Goal: Navigation & Orientation: Find specific page/section

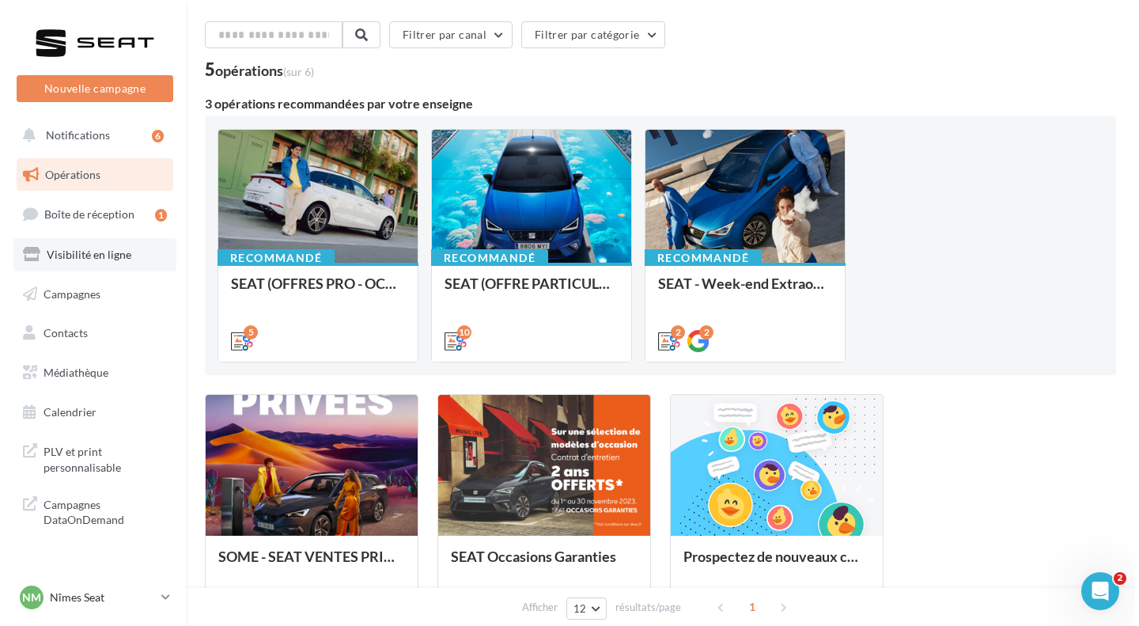
scroll to position [55, 0]
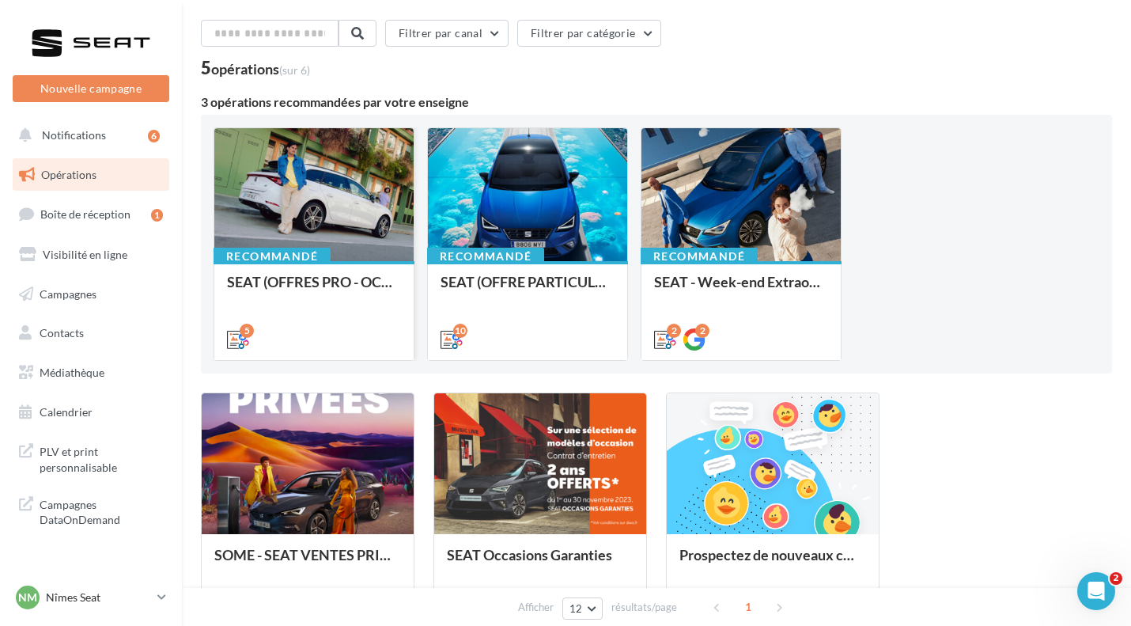
click at [328, 246] on div at bounding box center [313, 195] width 199 height 135
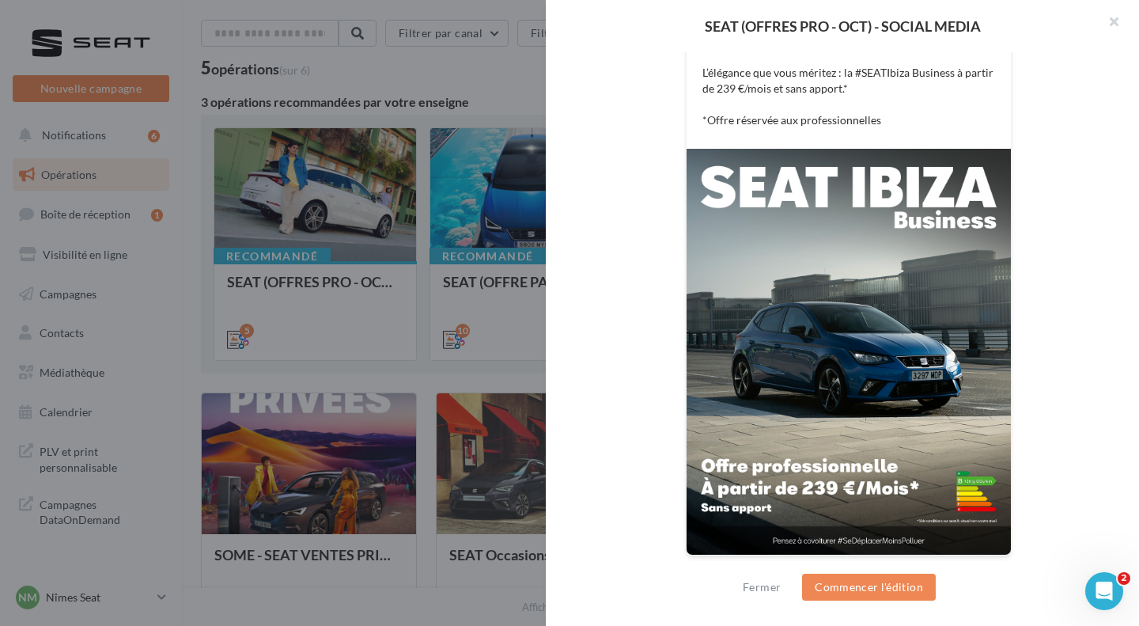
scroll to position [0, 0]
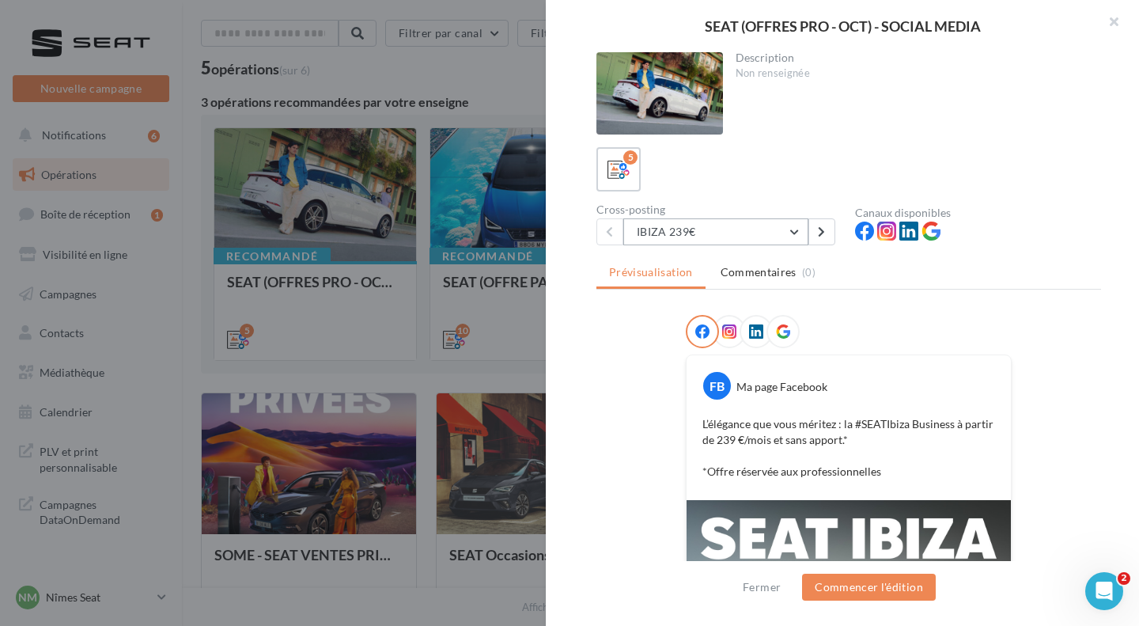
click at [710, 233] on button "IBIZA 239€" at bounding box center [715, 231] width 185 height 27
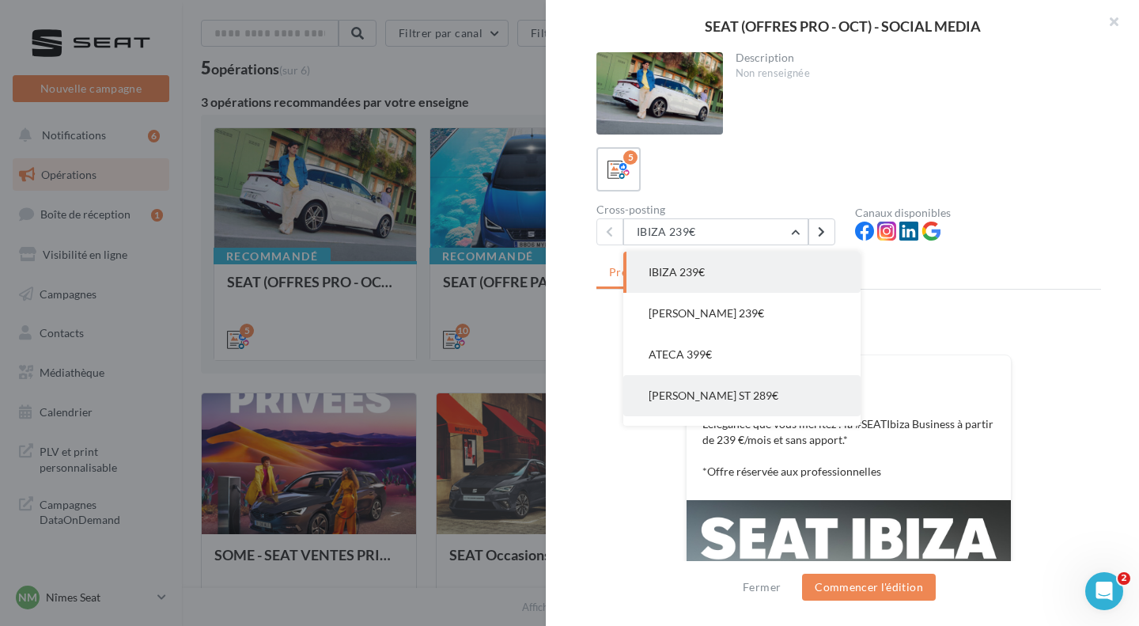
click at [718, 400] on span "LEON ST 289€" at bounding box center [714, 394] width 130 height 13
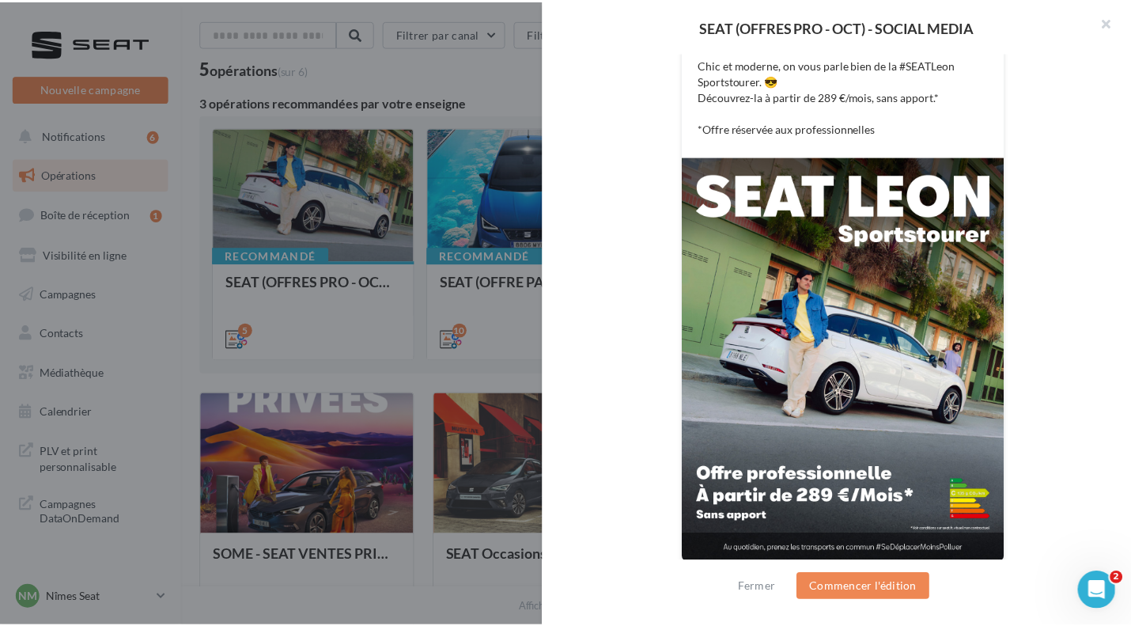
scroll to position [367, 0]
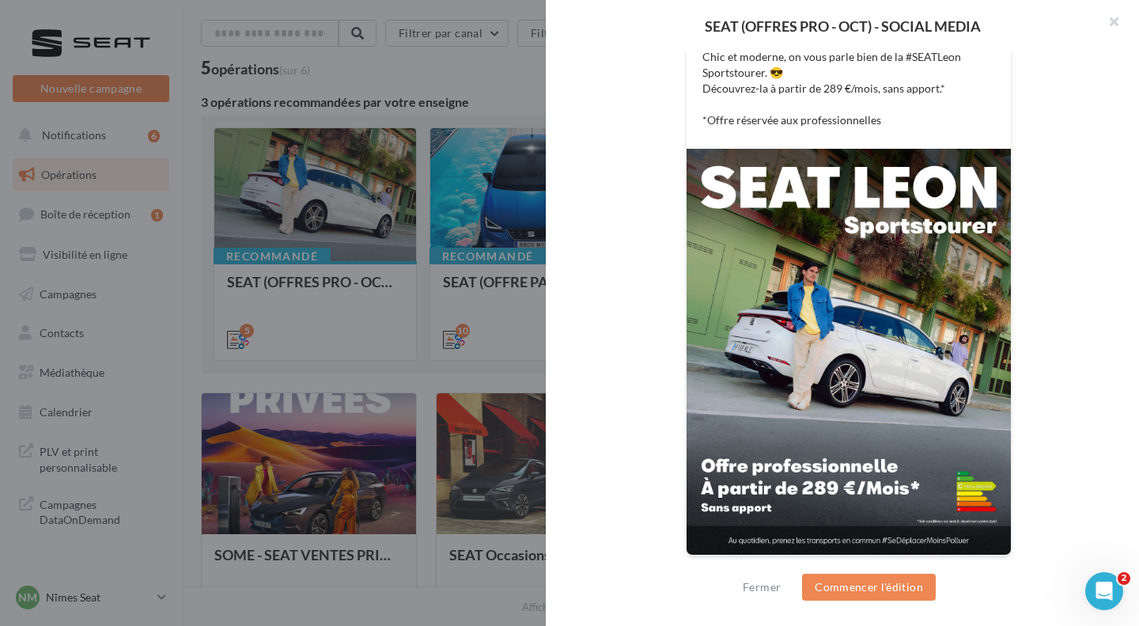
click at [385, 97] on div at bounding box center [569, 313] width 1139 height 626
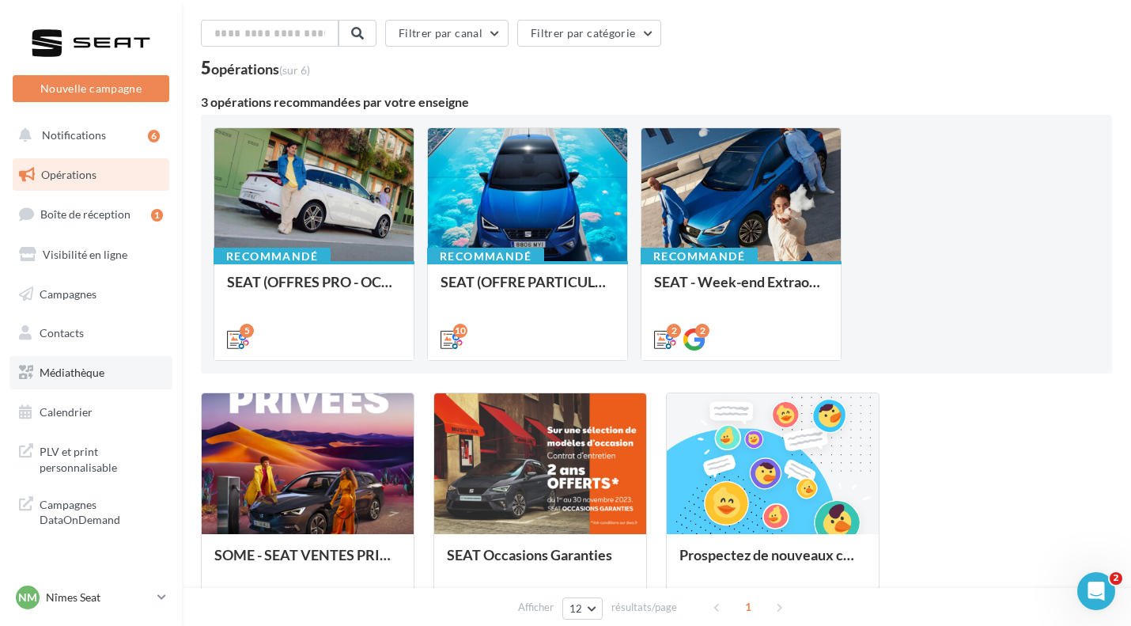
click at [58, 385] on link "Médiathèque" at bounding box center [90, 372] width 163 height 33
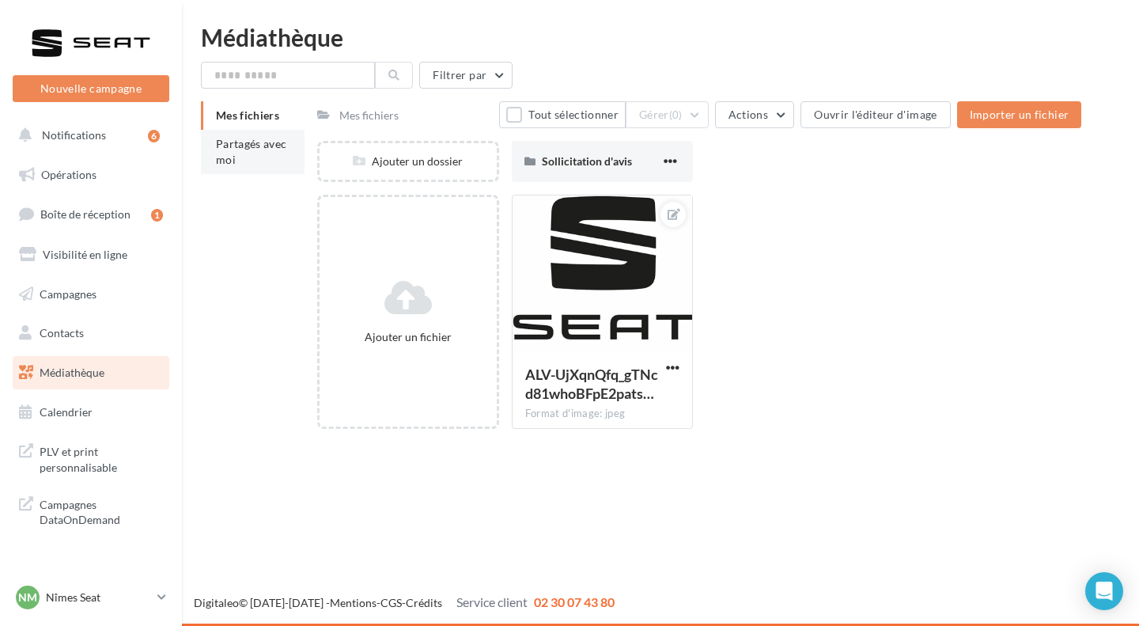
click at [247, 157] on li "Partagés avec moi" at bounding box center [253, 152] width 104 height 44
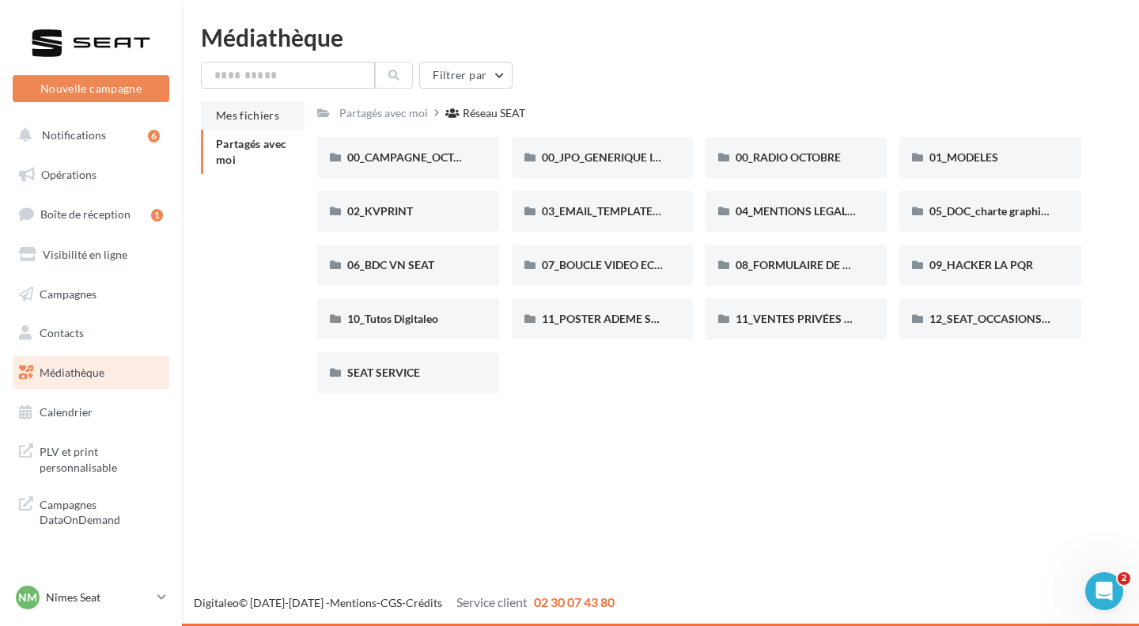
click at [237, 113] on span "Mes fichiers" at bounding box center [247, 114] width 63 height 13
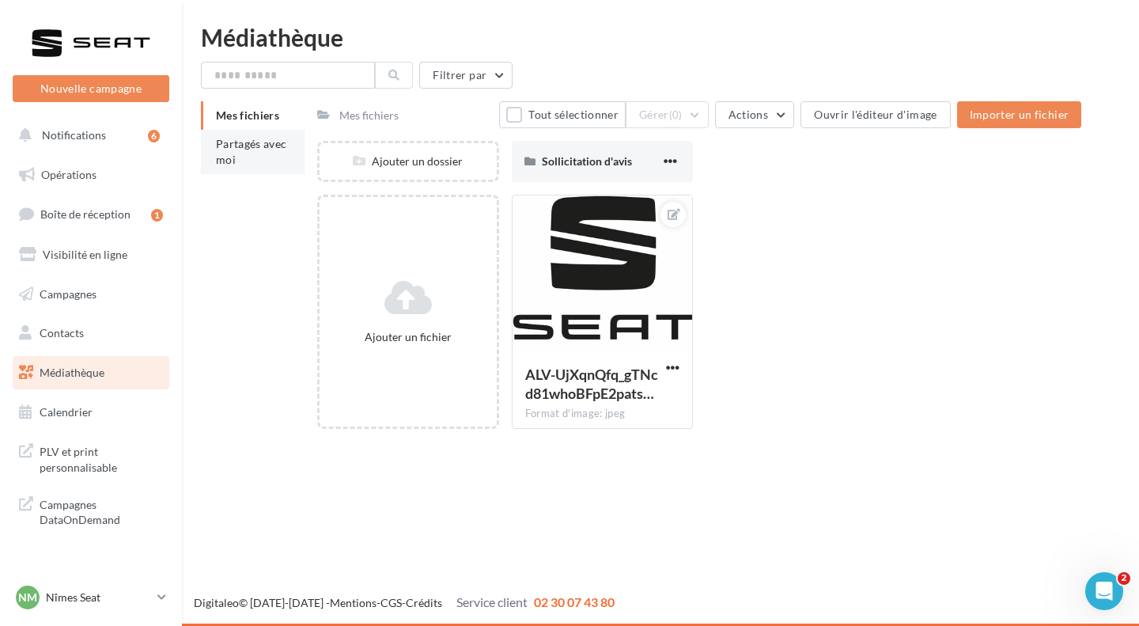
click at [248, 152] on li "Partagés avec moi" at bounding box center [253, 152] width 104 height 44
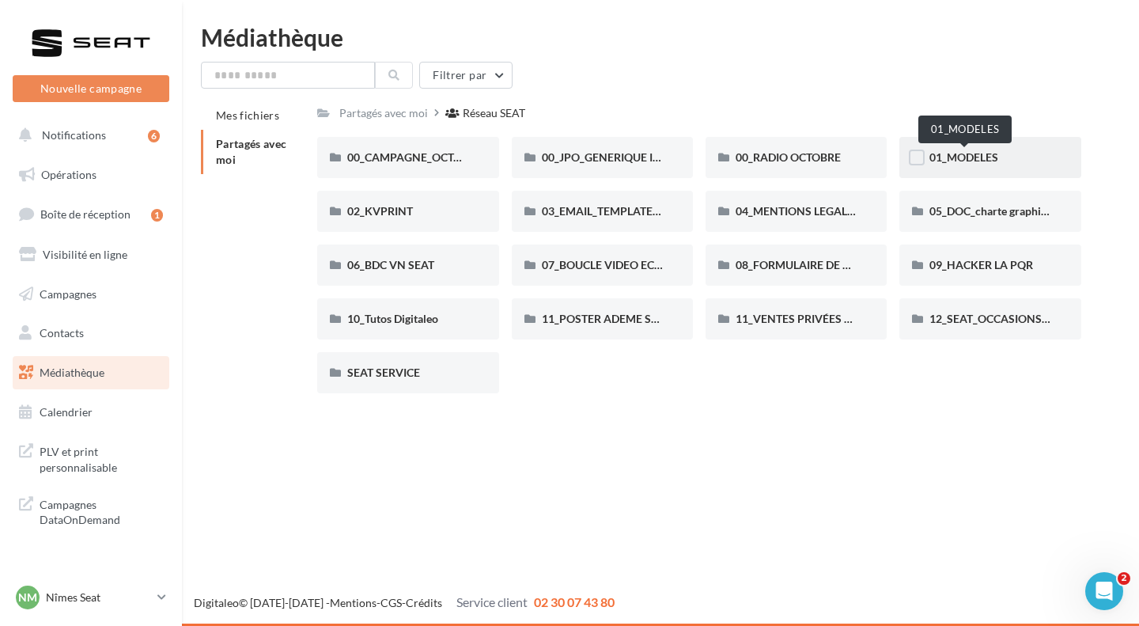
click at [988, 164] on span "01_MODELES" at bounding box center [964, 156] width 69 height 13
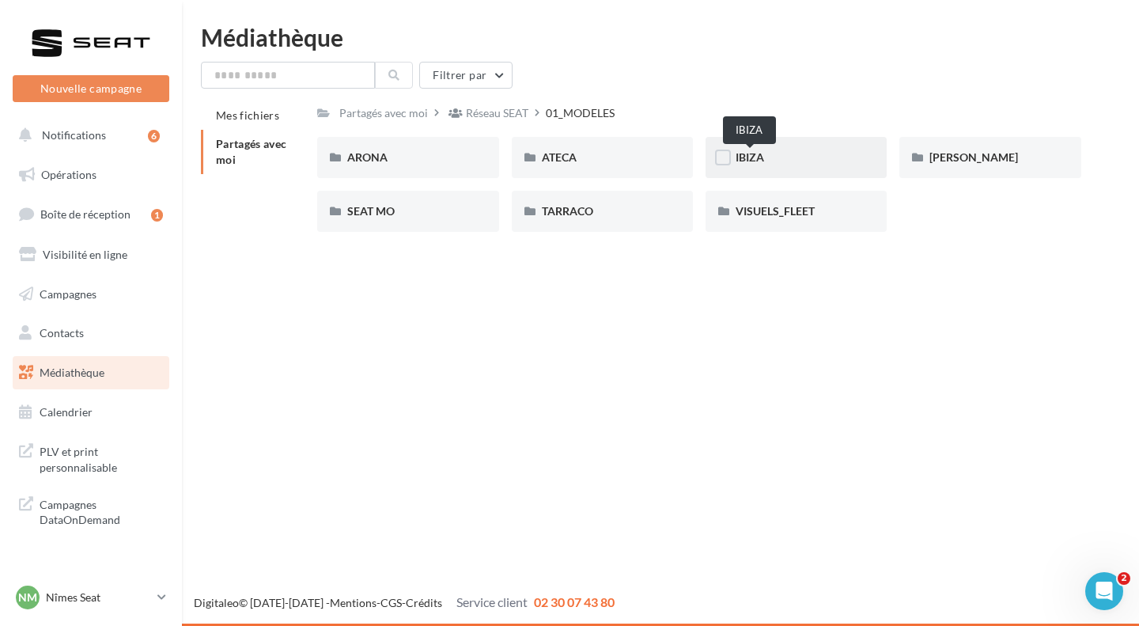
click at [763, 155] on span "IBIZA" at bounding box center [750, 156] width 28 height 13
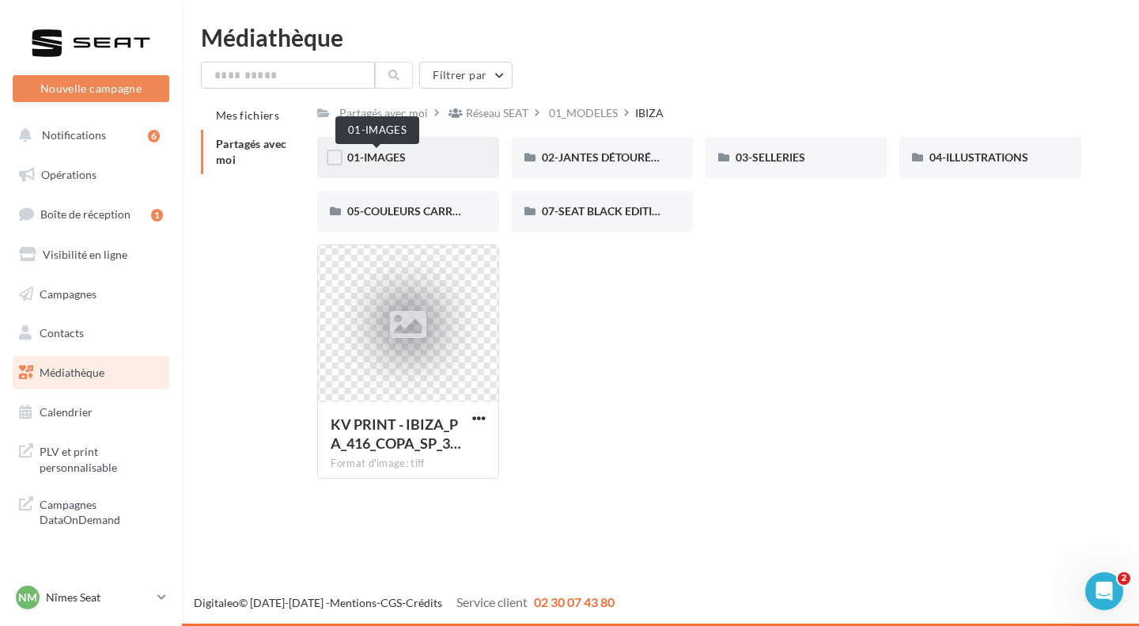
click at [392, 158] on span "01-IMAGES" at bounding box center [376, 156] width 59 height 13
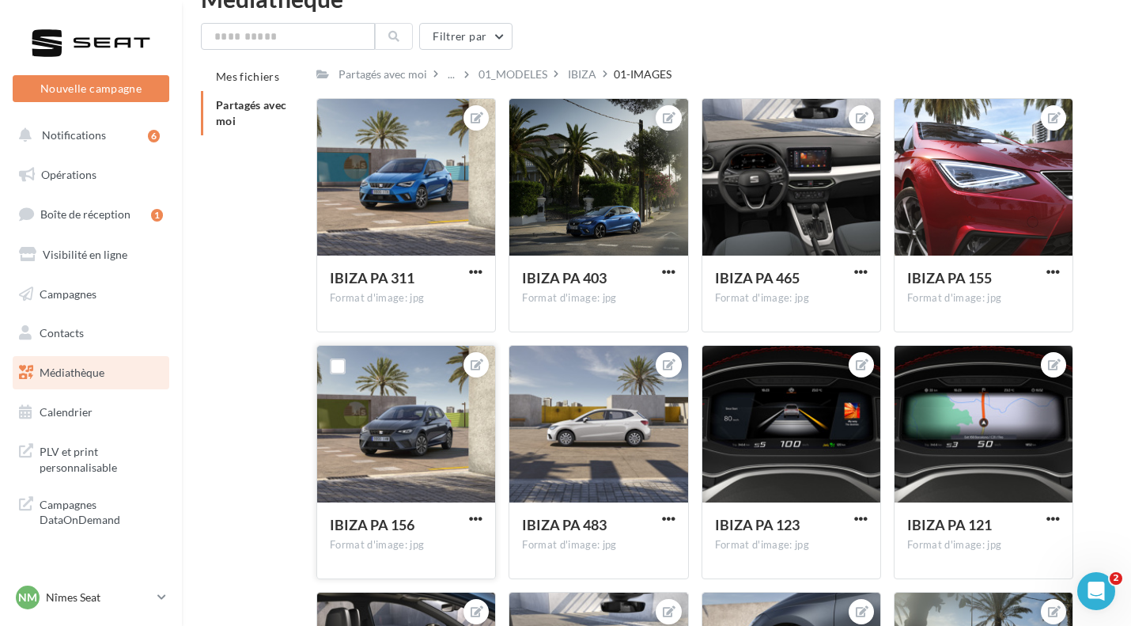
scroll to position [40, 0]
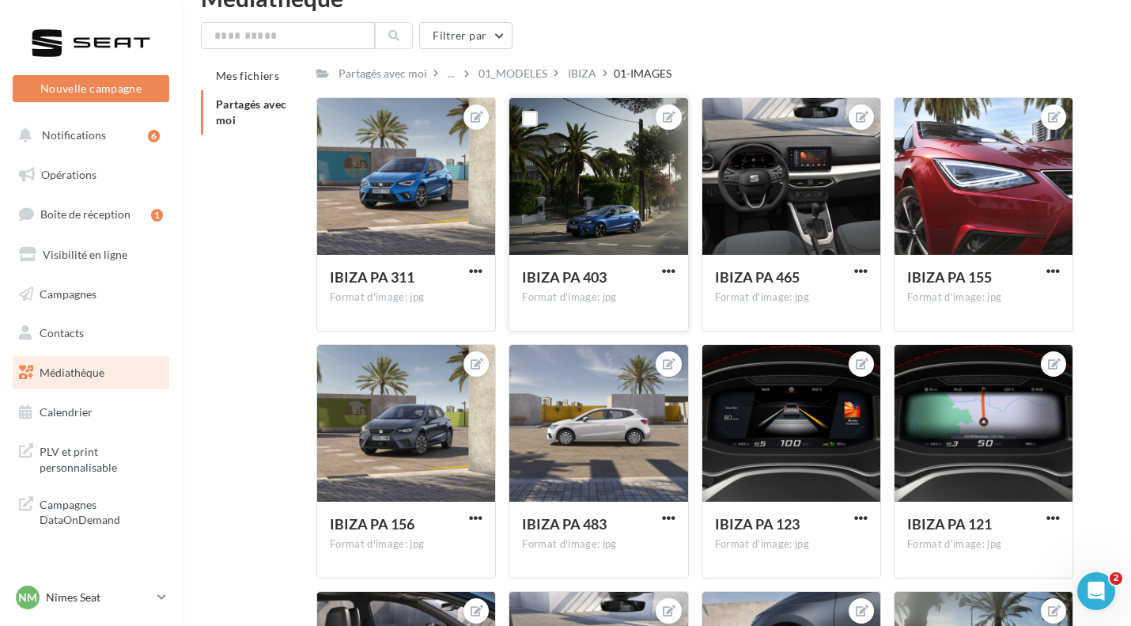
click at [621, 198] on div at bounding box center [599, 177] width 178 height 158
click at [545, 125] on div at bounding box center [530, 118] width 41 height 41
click at [582, 81] on div "IBIZA" at bounding box center [582, 74] width 28 height 16
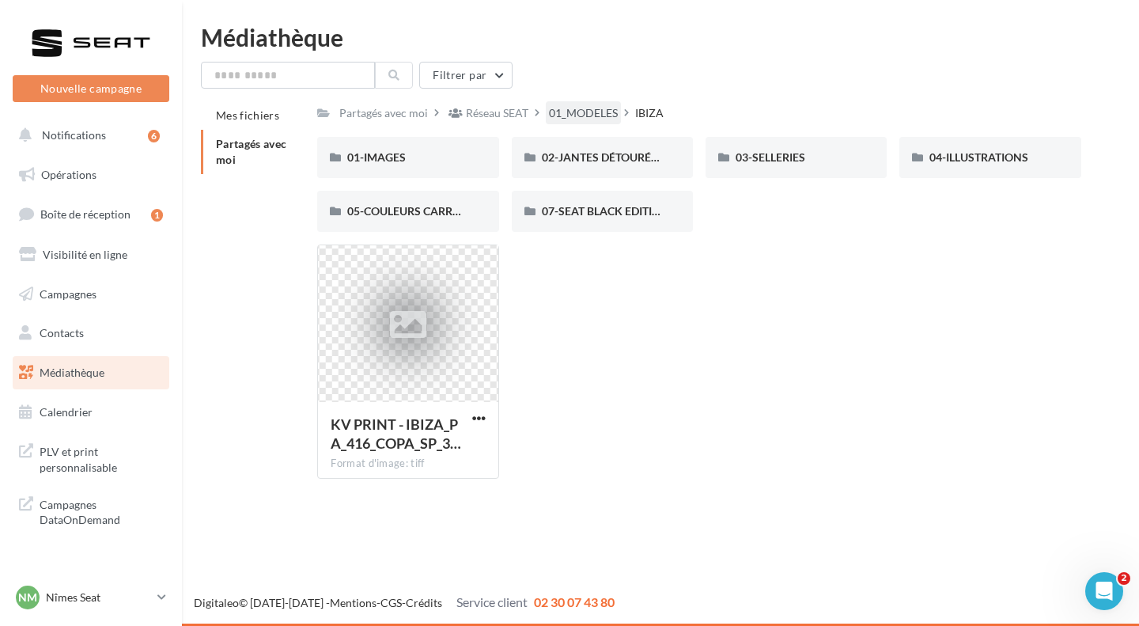
click at [589, 114] on div "01_MODELES" at bounding box center [583, 113] width 69 height 16
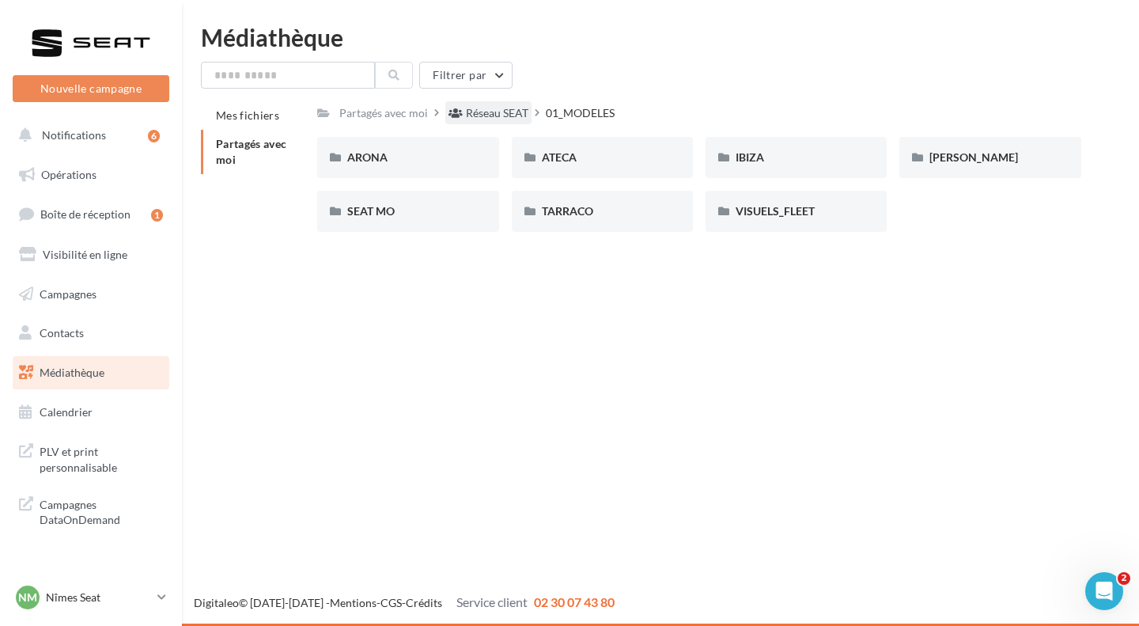
click at [518, 116] on div "Réseau SEAT" at bounding box center [497, 113] width 63 height 16
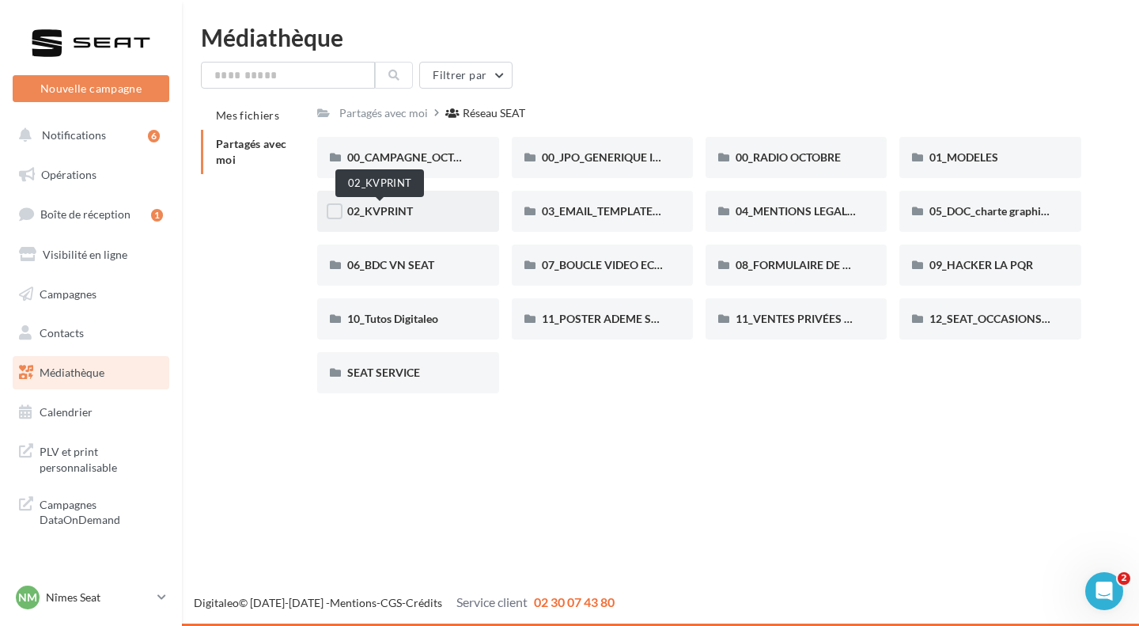
click at [396, 214] on span "02_KVPRINT" at bounding box center [380, 210] width 66 height 13
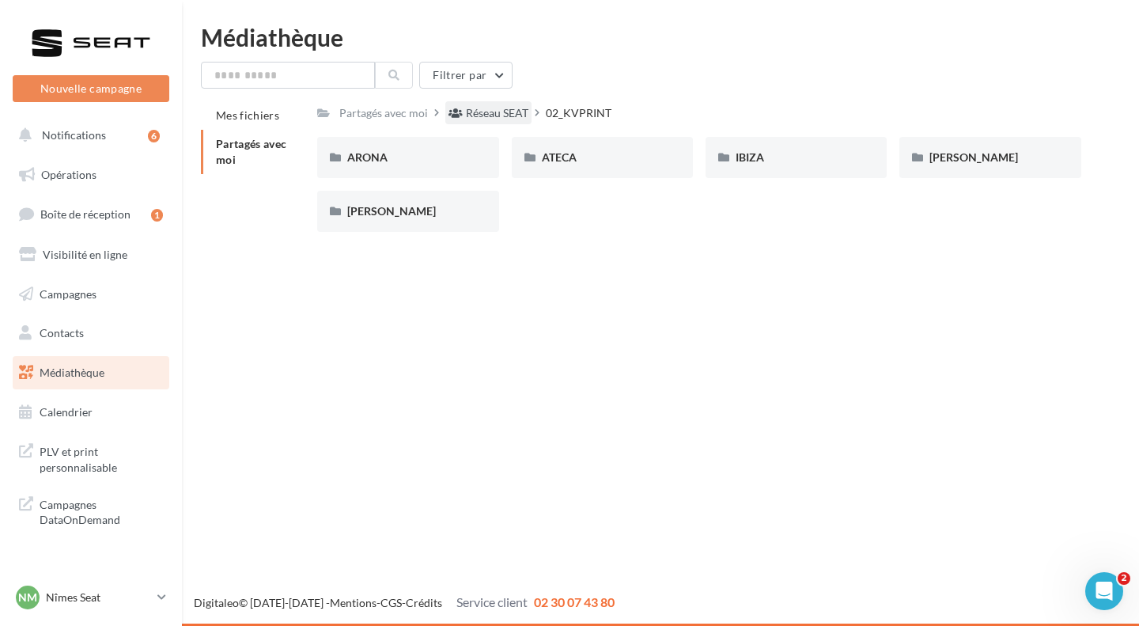
click at [483, 116] on div "Réseau SEAT" at bounding box center [497, 113] width 63 height 16
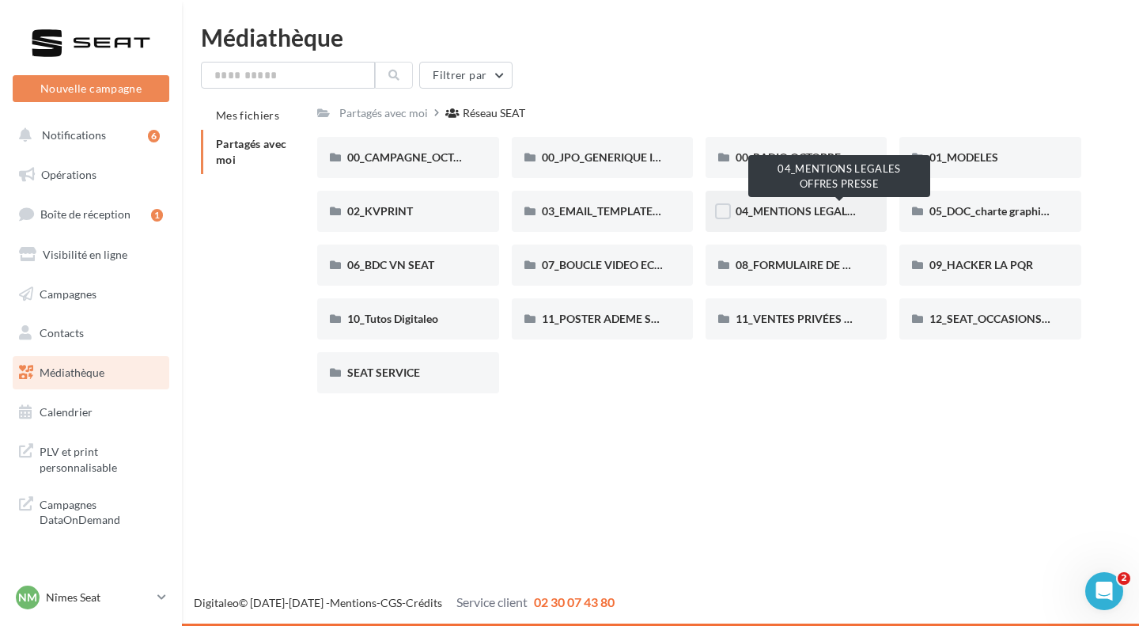
click at [803, 213] on span "04_MENTIONS LEGALES OFFRES PRESSE" at bounding box center [841, 210] width 210 height 13
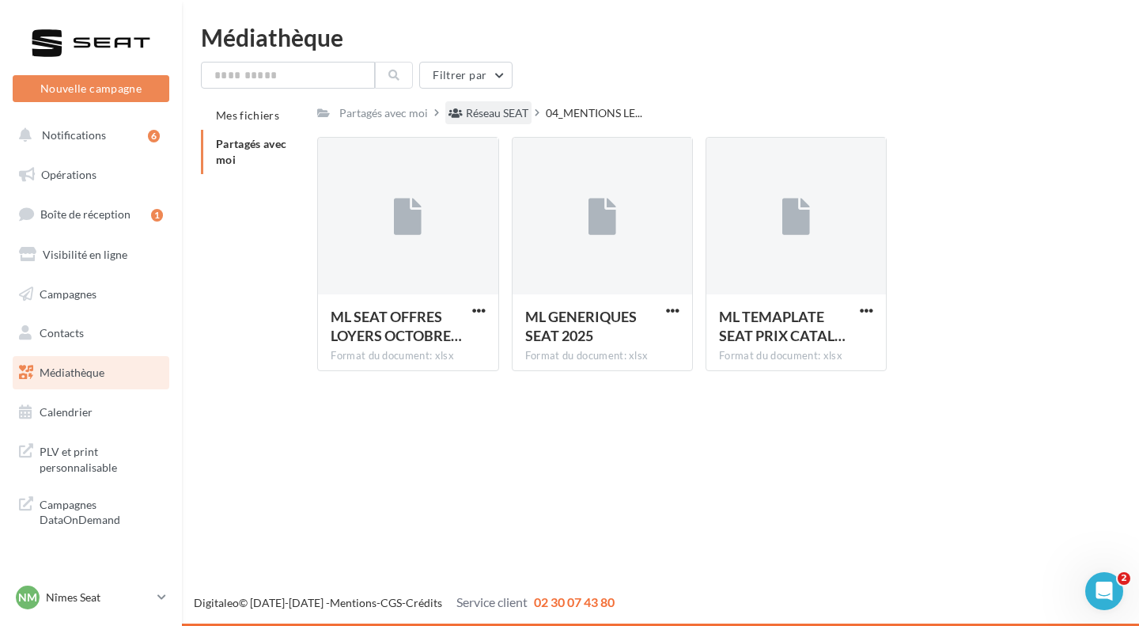
click at [506, 119] on div "Réseau SEAT" at bounding box center [497, 113] width 63 height 16
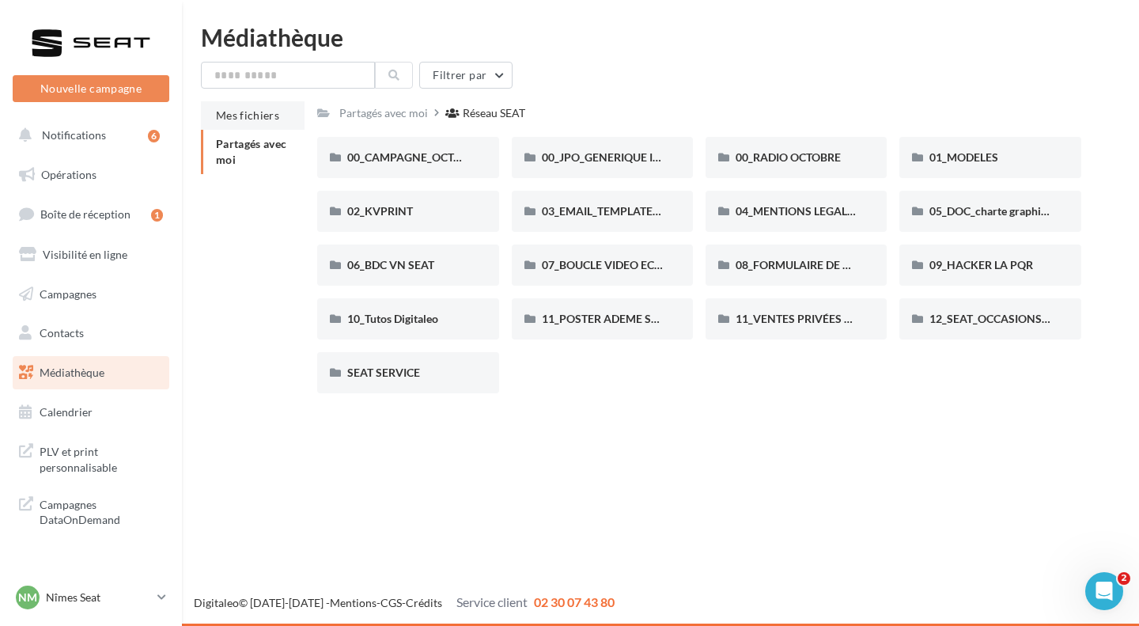
click at [271, 121] on span "Mes fichiers" at bounding box center [247, 114] width 63 height 13
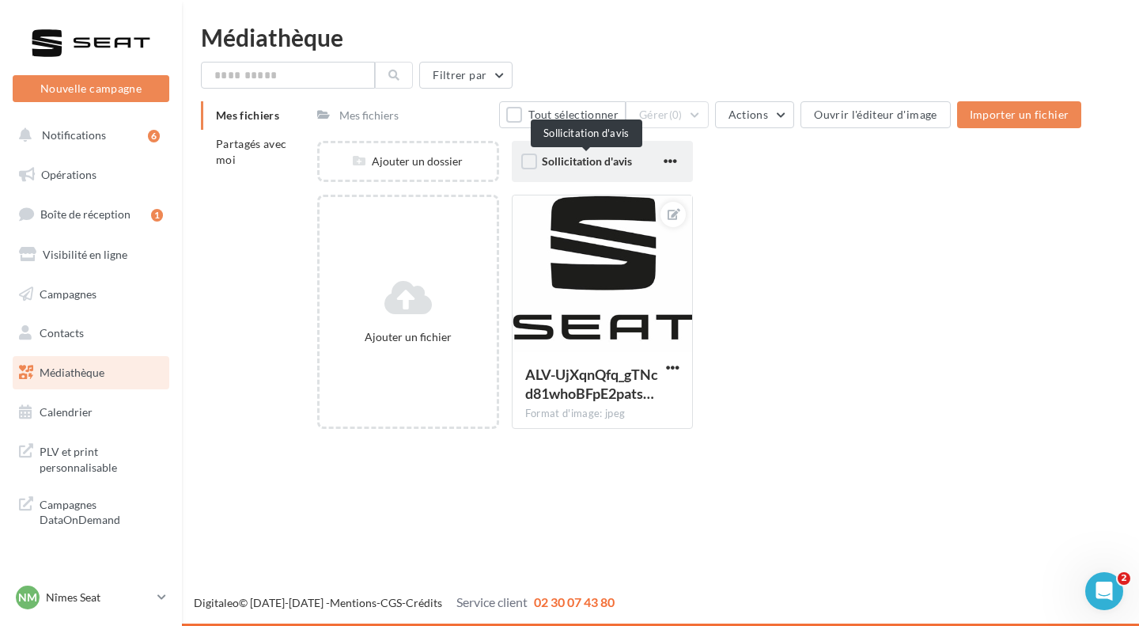
click at [585, 165] on span "Sollicitation d'avis" at bounding box center [587, 160] width 90 height 13
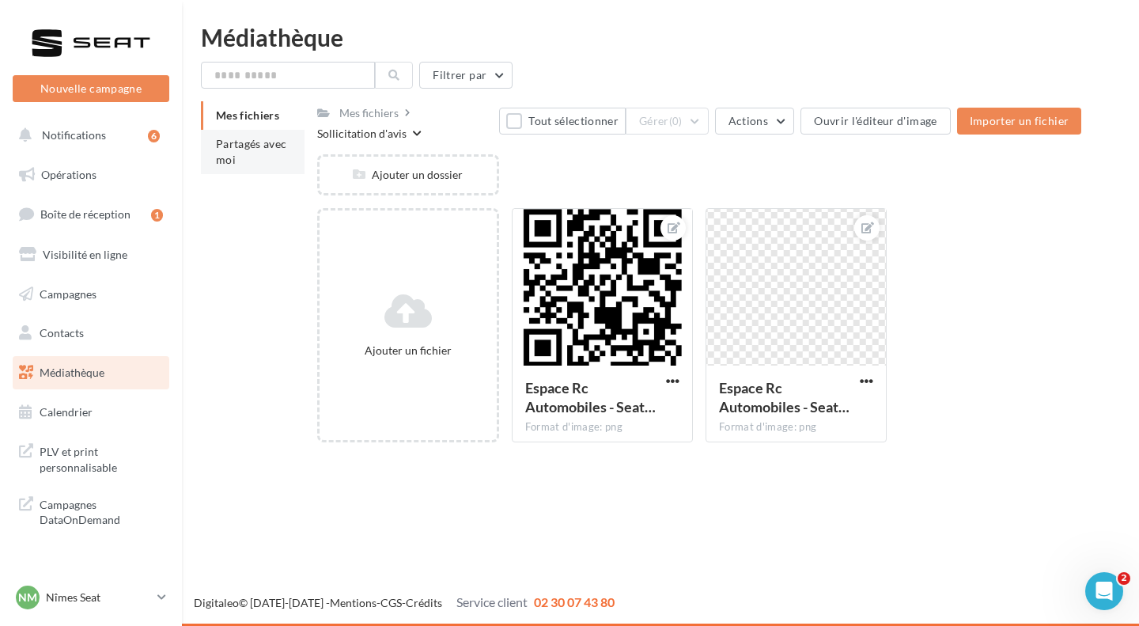
click at [240, 144] on span "Partagés avec moi" at bounding box center [251, 151] width 71 height 29
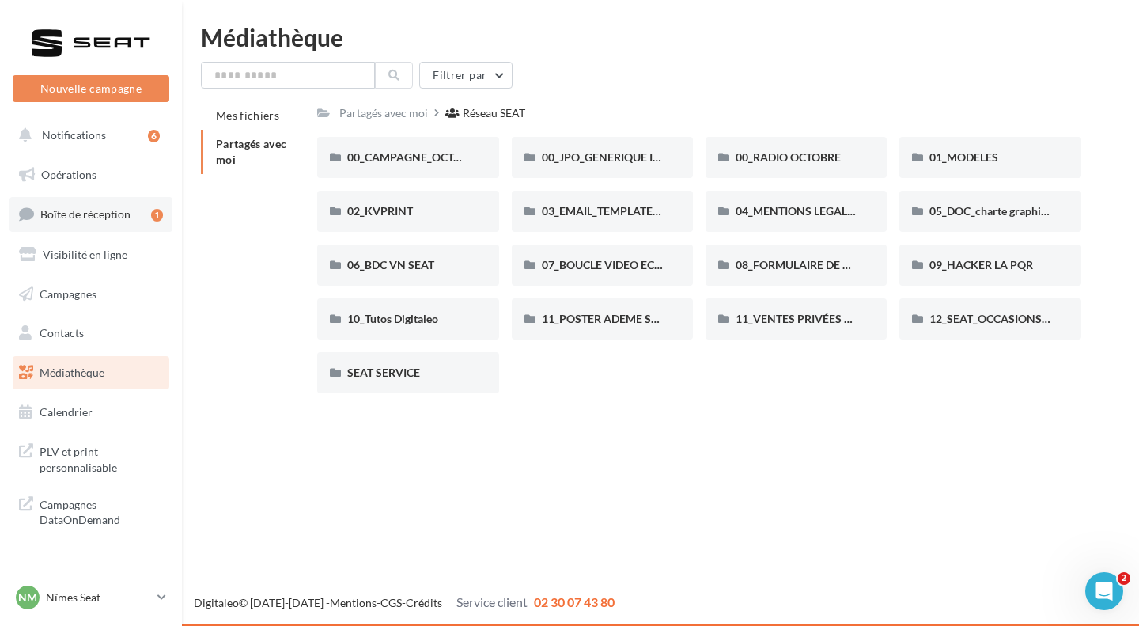
click at [93, 218] on span "Boîte de réception" at bounding box center [85, 213] width 90 height 13
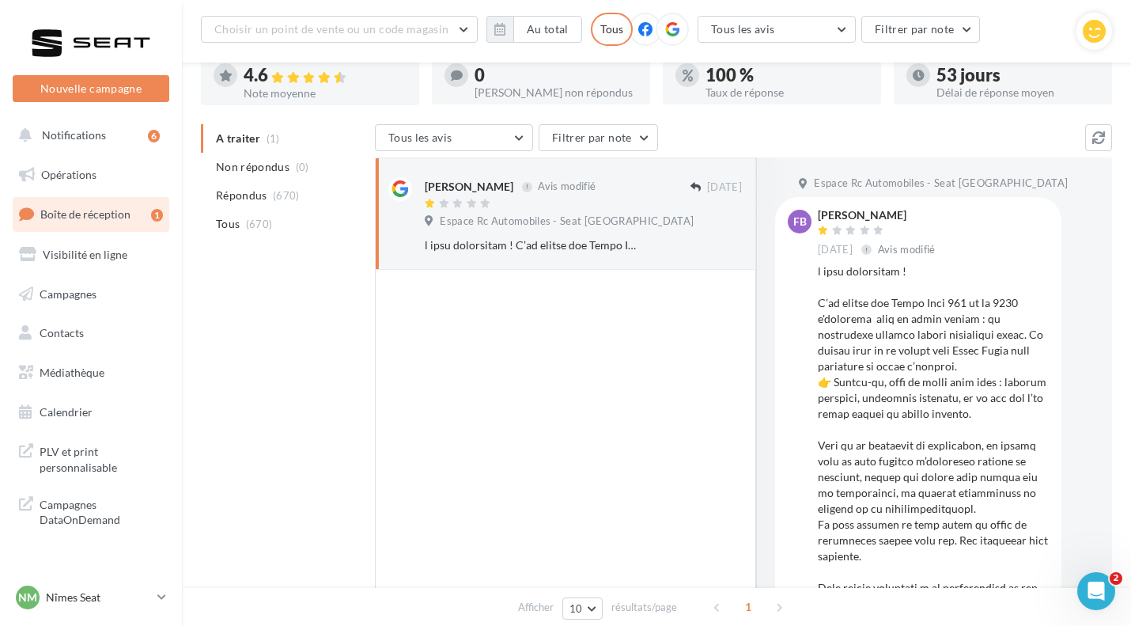
scroll to position [106, 0]
click at [75, 134] on span "Notifications" at bounding box center [74, 134] width 64 height 13
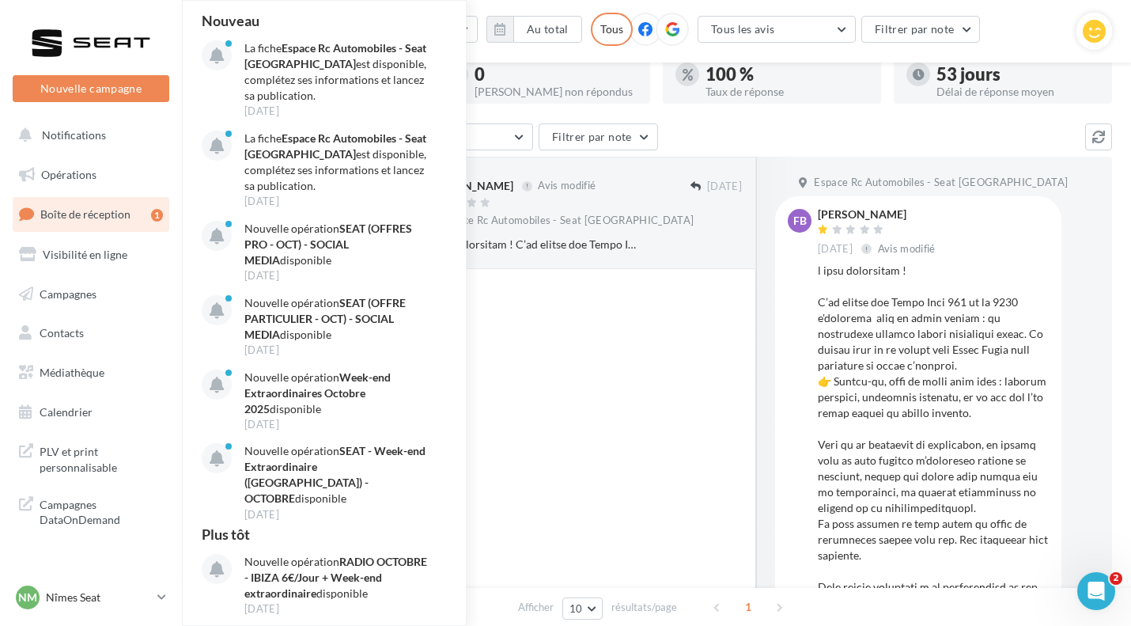
click at [638, 476] on div at bounding box center [565, 466] width 381 height 394
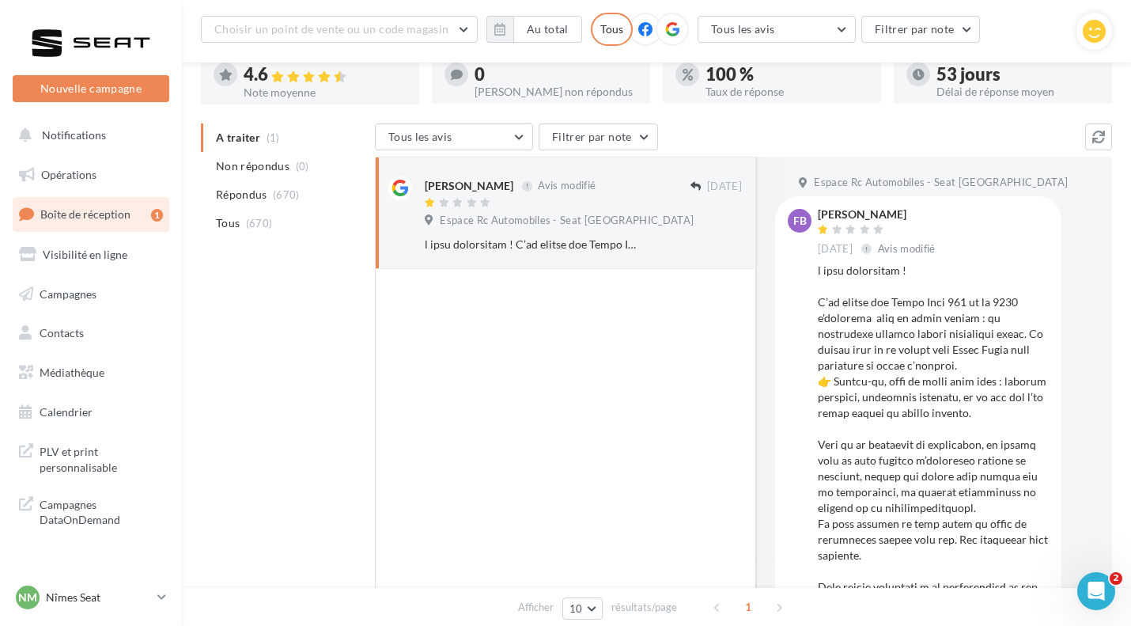
click at [459, 460] on div at bounding box center [565, 466] width 381 height 394
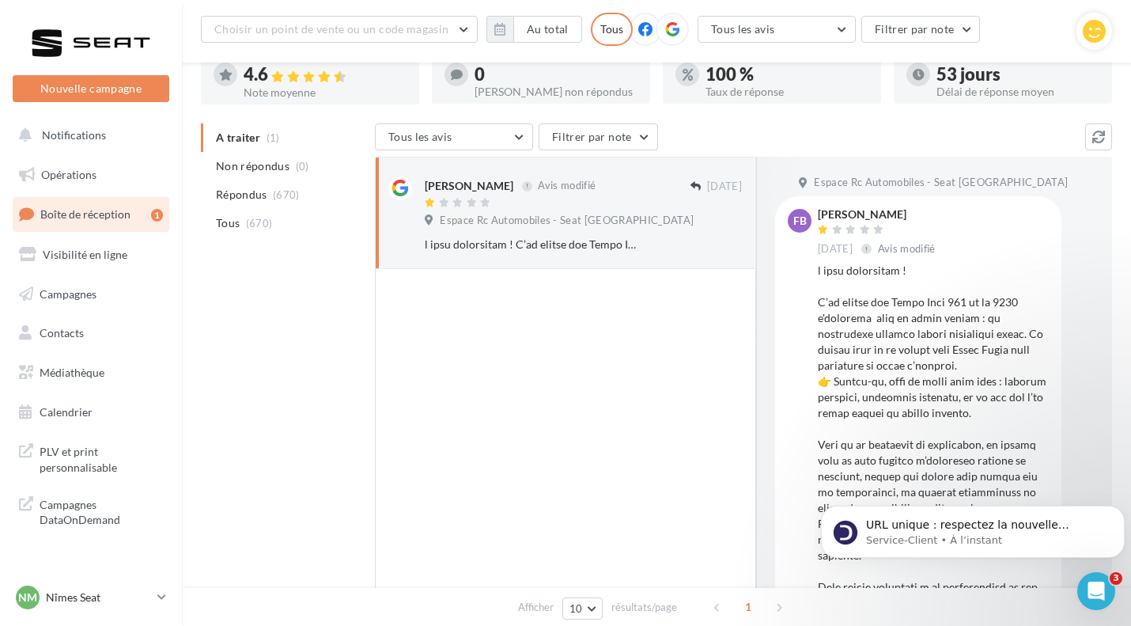
scroll to position [0, 0]
